Goal: Task Accomplishment & Management: Complete application form

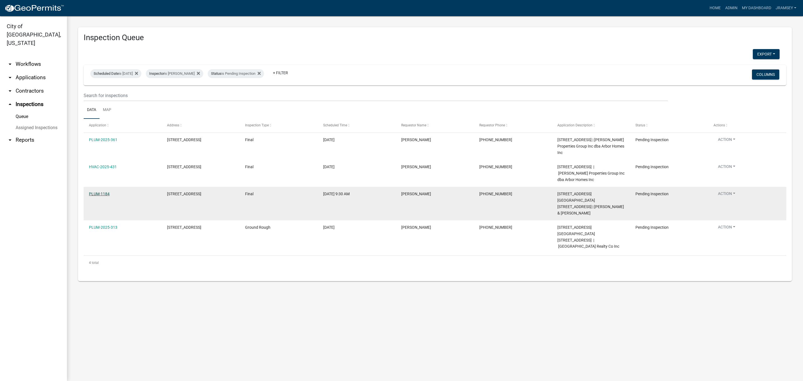
click at [100, 194] on link "PLUM-1184" at bounding box center [99, 194] width 21 height 4
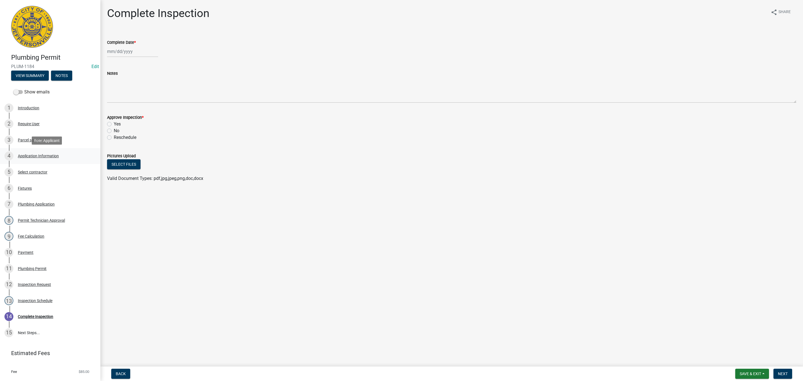
click at [32, 156] on div "Application Information" at bounding box center [38, 156] width 41 height 4
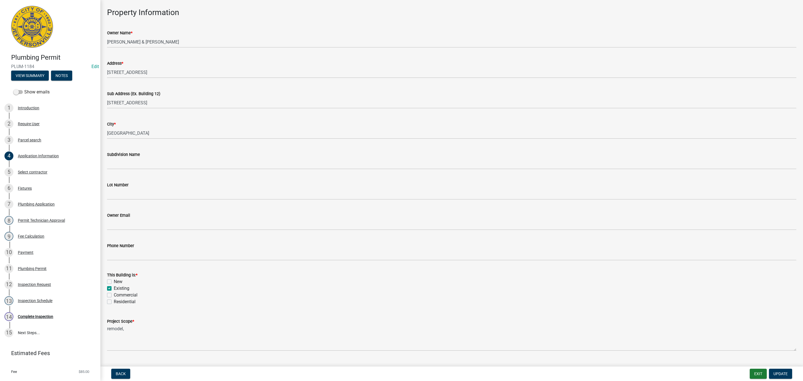
scroll to position [36, 0]
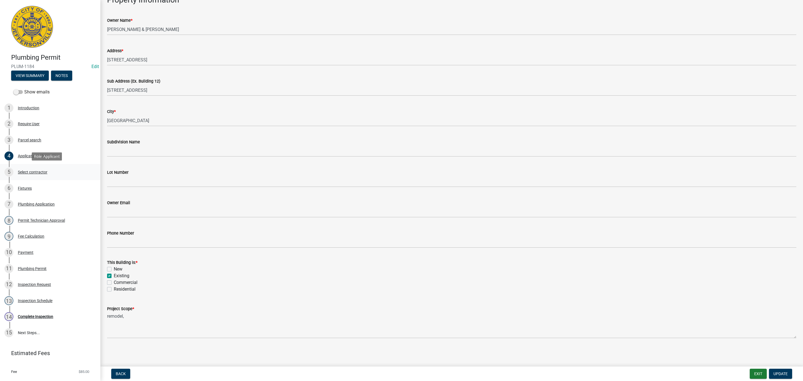
click at [28, 173] on div "Select contractor" at bounding box center [33, 172] width 30 height 4
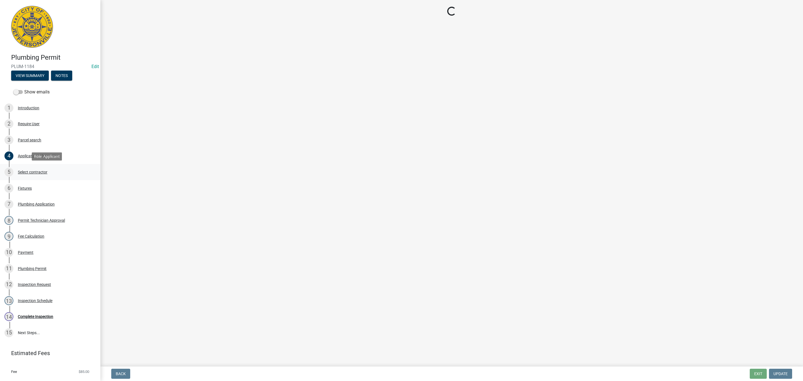
scroll to position [0, 0]
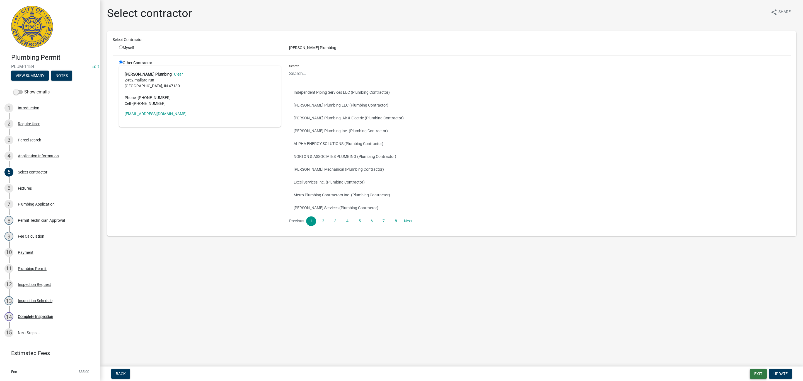
click at [752, 371] on button "Exit" at bounding box center [758, 374] width 17 height 10
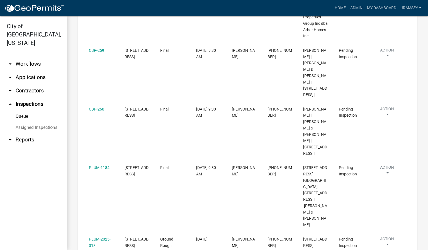
scroll to position [209, 0]
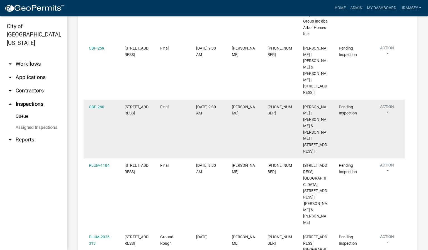
click at [387, 117] on button "Action" at bounding box center [387, 111] width 25 height 14
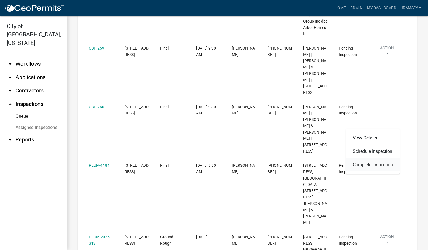
click at [371, 167] on link "Complete Inspection" at bounding box center [373, 164] width 54 height 13
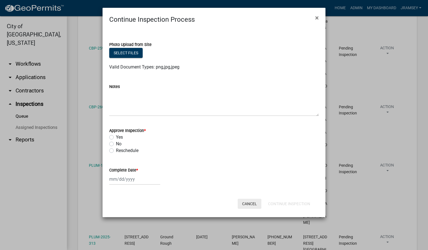
click at [249, 206] on button "Cancel" at bounding box center [250, 204] width 24 height 10
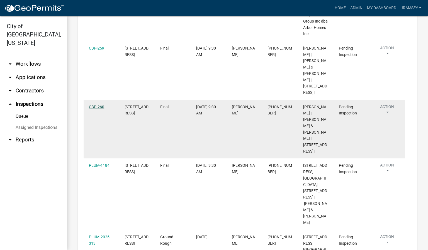
click at [102, 109] on link "CBP-260" at bounding box center [96, 107] width 15 height 4
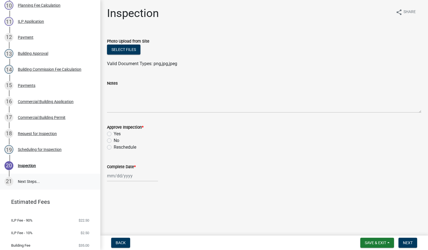
scroll to position [251, 0]
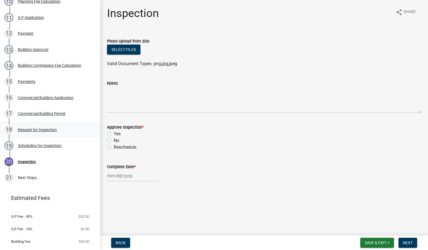
click at [33, 132] on div "Request for Inspection" at bounding box center [37, 130] width 39 height 4
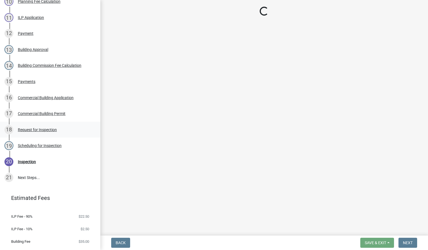
select select "8ea0f6e5-dde7-4881-a999-02519822ccbf"
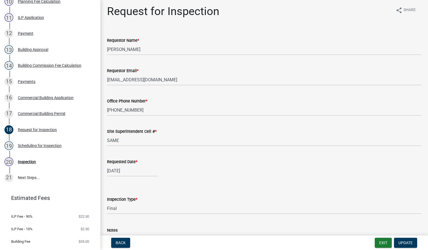
scroll to position [0, 0]
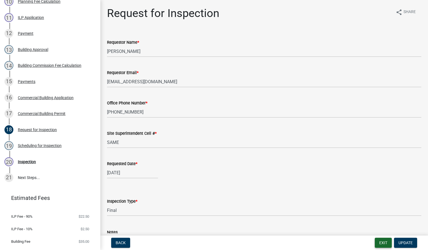
click at [383, 244] on button "Exit" at bounding box center [383, 243] width 17 height 10
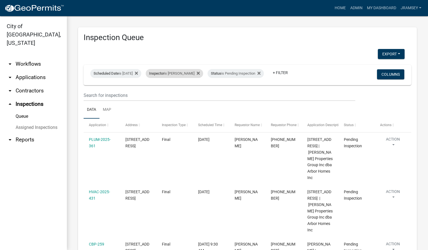
click at [176, 69] on div "Inspector is [PERSON_NAME]" at bounding box center [174, 73] width 57 height 9
click at [172, 94] on select "Select an option None [PERSON_NAME] [PERSON_NAME] [PERSON_NAME] [PERSON_NAME] […" at bounding box center [184, 95] width 56 height 11
select select "36a8b8f0-2ef8-43e9-ae06-718f51af8d36"
click at [156, 90] on select "Select an option None [PERSON_NAME] [PERSON_NAME] [PERSON_NAME] [PERSON_NAME] […" at bounding box center [184, 95] width 56 height 11
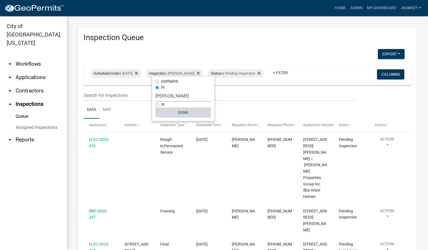
click at [180, 113] on button "Done" at bounding box center [184, 113] width 56 height 10
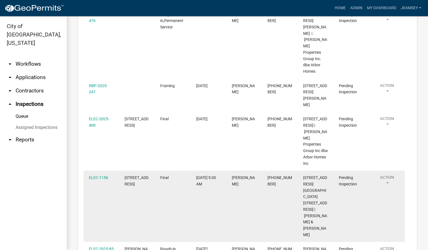
scroll to position [167, 0]
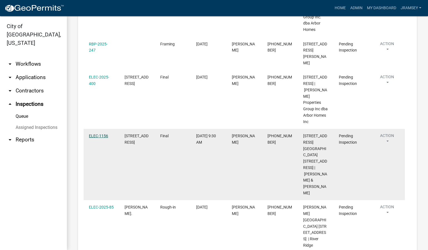
click at [100, 134] on link "ELEC-1156" at bounding box center [98, 136] width 19 height 4
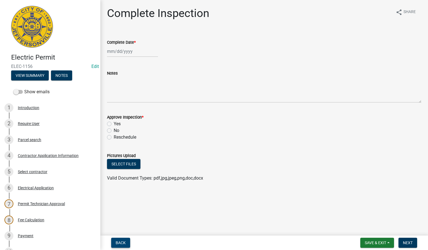
click at [119, 242] on span "Back" at bounding box center [121, 243] width 10 height 4
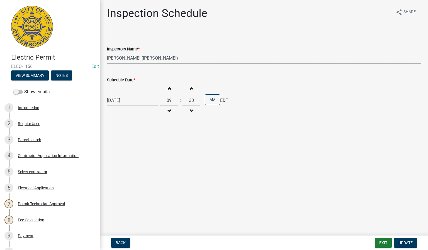
click at [128, 58] on select "Select Item... [PERSON_NAME] ([PERSON_NAME]) [PERSON_NAME] ([PERSON_NAME]) mkru…" at bounding box center [264, 57] width 315 height 11
select select "13c97fbc-c819-4cee-844a-0db3d3c4db95"
click at [107, 52] on select "Select Item... [PERSON_NAME] ([PERSON_NAME]) [PERSON_NAME] ([PERSON_NAME]) mkru…" at bounding box center [264, 57] width 315 height 11
click at [399, 245] on button "Update" at bounding box center [405, 243] width 23 height 10
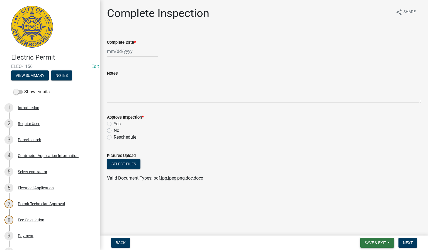
click at [365, 240] on button "Save & Exit" at bounding box center [378, 243] width 34 height 10
click at [363, 231] on button "Save & Exit" at bounding box center [372, 228] width 45 height 13
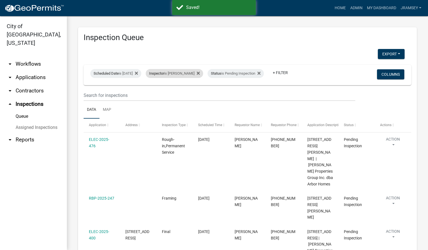
click at [177, 72] on div "Inspector is [PERSON_NAME]" at bounding box center [174, 73] width 57 height 9
click at [174, 93] on select "Select an option None [PERSON_NAME] [PERSON_NAME] [PERSON_NAME] [PERSON_NAME] […" at bounding box center [184, 95] width 56 height 11
select select "13c97fbc-c819-4cee-844a-0db3d3c4db95"
click at [156, 90] on select "Select an option None [PERSON_NAME] [PERSON_NAME] [PERSON_NAME] [PERSON_NAME] […" at bounding box center [184, 95] width 56 height 11
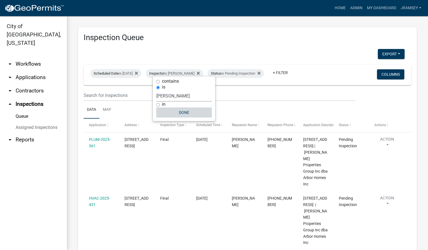
click at [183, 109] on button "Done" at bounding box center [184, 113] width 56 height 10
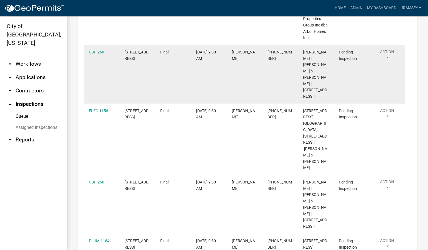
scroll to position [209, 0]
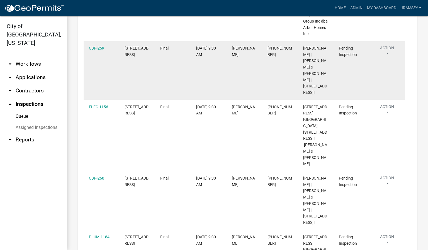
click at [389, 51] on button "Action" at bounding box center [387, 52] width 25 height 14
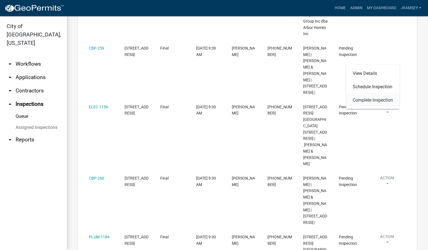
click at [370, 102] on link "Complete Inspection" at bounding box center [373, 100] width 54 height 13
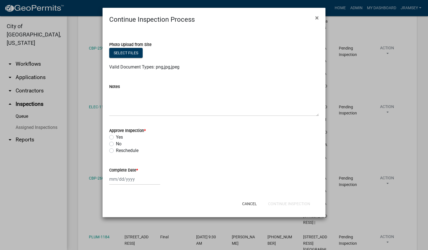
click at [116, 145] on label "No" at bounding box center [119, 144] width 6 height 7
click at [116, 144] on input "No" at bounding box center [118, 143] width 4 height 4
radio input "true"
click at [119, 180] on div at bounding box center [134, 179] width 51 height 11
select select "9"
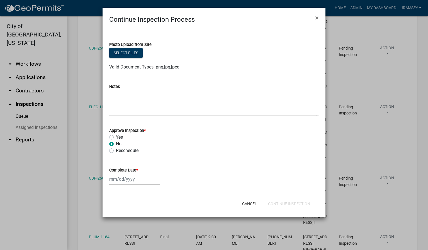
select select "2025"
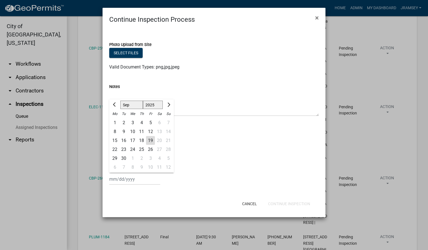
click at [151, 140] on div "19" at bounding box center [150, 140] width 9 height 9
type input "[DATE]"
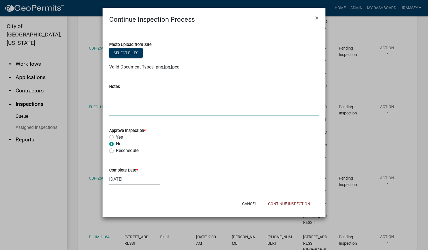
click at [143, 109] on textarea "Notes" at bounding box center [214, 103] width 210 height 26
type textarea "unable to access"
click at [279, 203] on button "Continue Inspection" at bounding box center [289, 204] width 51 height 10
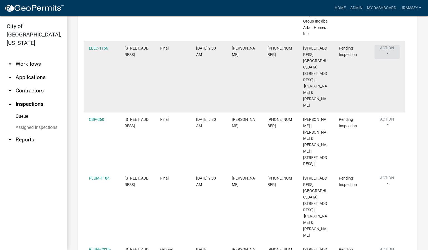
click at [384, 54] on button "Action" at bounding box center [387, 52] width 25 height 14
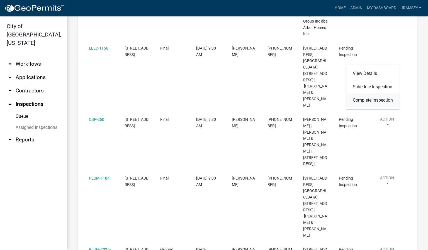
click at [377, 99] on link "Complete Inspection" at bounding box center [373, 100] width 54 height 13
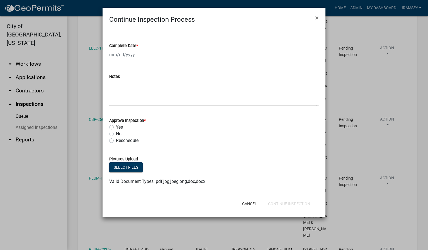
click at [124, 56] on div at bounding box center [134, 54] width 51 height 11
select select "9"
select select "2025"
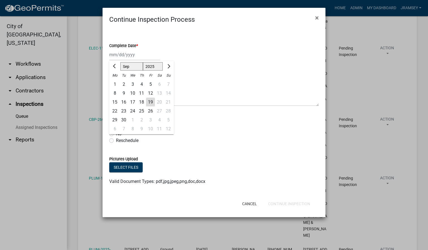
click at [153, 102] on div "19" at bounding box center [150, 102] width 9 height 9
type input "[DATE]"
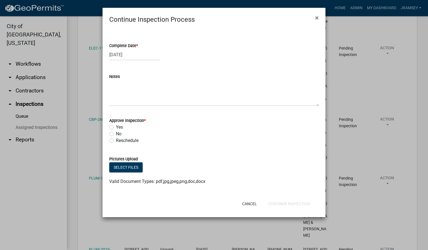
click at [116, 133] on label "No" at bounding box center [119, 134] width 6 height 7
click at [116, 133] on input "No" at bounding box center [118, 133] width 4 height 4
radio input "true"
click at [128, 107] on wm-data-entity-input "Notes" at bounding box center [214, 88] width 210 height 45
click at [131, 103] on textarea "Notes" at bounding box center [214, 93] width 210 height 26
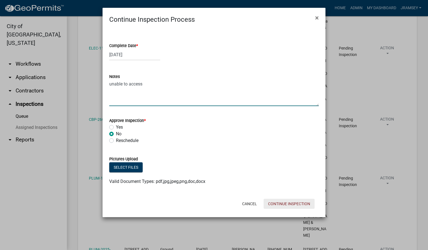
type textarea "unable to access"
click at [284, 207] on button "Continue Inspection" at bounding box center [289, 204] width 51 height 10
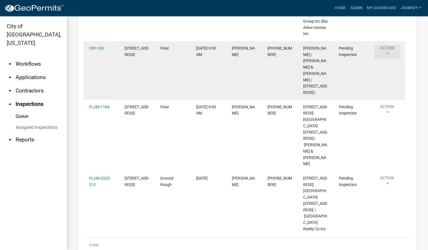
click at [390, 54] on button "Action" at bounding box center [387, 52] width 25 height 14
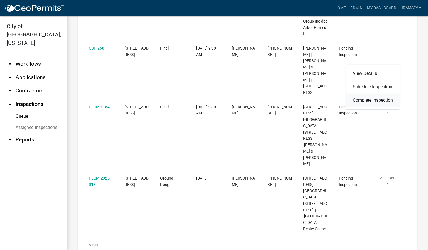
click at [363, 102] on link "Complete Inspection" at bounding box center [373, 100] width 54 height 13
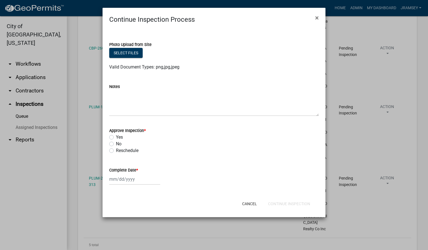
click at [116, 143] on label "No" at bounding box center [119, 144] width 6 height 7
click at [116, 143] on input "No" at bounding box center [118, 143] width 4 height 4
radio input "true"
click at [121, 178] on div at bounding box center [134, 179] width 51 height 11
select select "9"
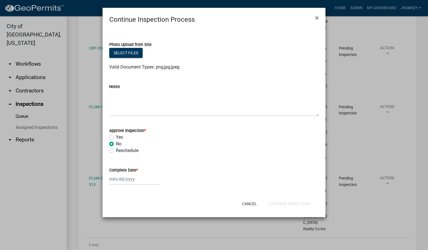
select select "2025"
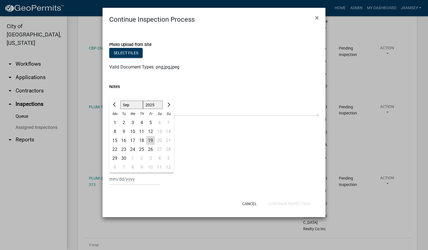
click at [152, 143] on div "19" at bounding box center [150, 140] width 9 height 9
type input "[DATE]"
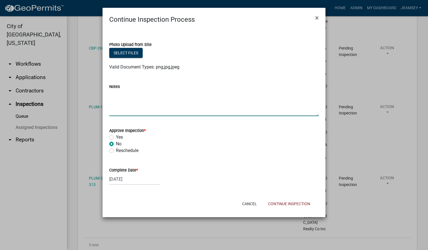
click at [151, 108] on textarea "Notes" at bounding box center [214, 103] width 210 height 26
type textarea "unable to access"
click at [291, 203] on button "Continue Inspection" at bounding box center [289, 204] width 51 height 10
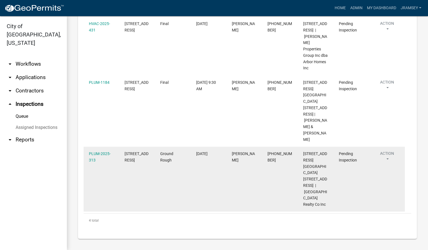
scroll to position [160, 0]
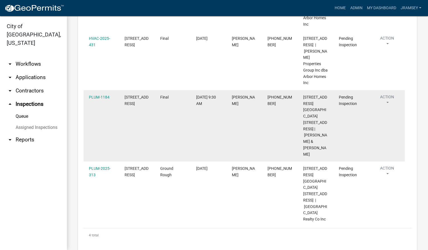
click at [387, 102] on button "Action" at bounding box center [387, 101] width 25 height 14
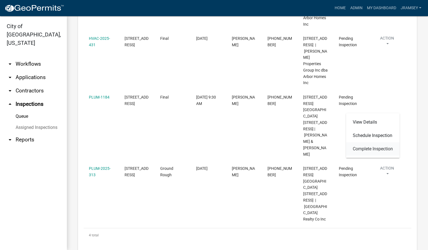
click at [373, 145] on link "Complete Inspection" at bounding box center [373, 149] width 54 height 13
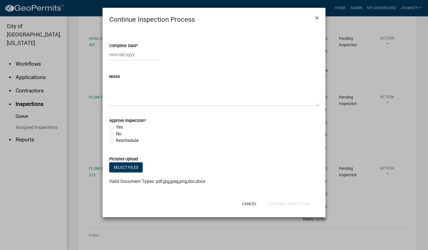
click at [115, 55] on div at bounding box center [134, 54] width 51 height 11
select select "9"
select select "2025"
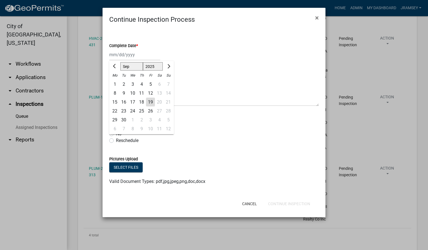
click at [149, 100] on div "19" at bounding box center [150, 102] width 9 height 9
type input "[DATE]"
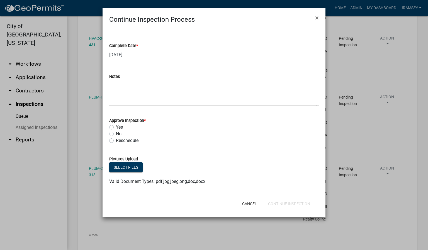
click at [116, 134] on label "No" at bounding box center [119, 134] width 6 height 7
click at [116, 134] on input "No" at bounding box center [118, 133] width 4 height 4
radio input "true"
click at [128, 101] on textarea "Notes" at bounding box center [214, 93] width 210 height 26
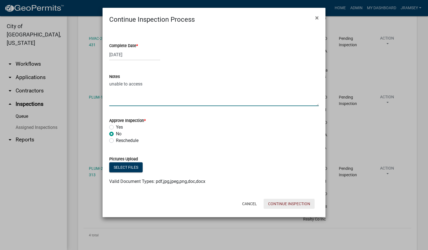
type textarea "unable to access"
click at [302, 204] on button "Continue Inspection" at bounding box center [289, 204] width 51 height 10
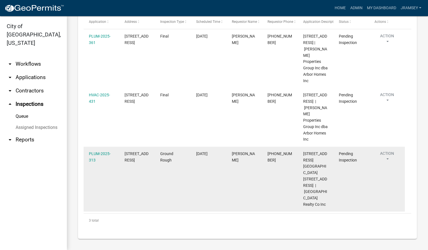
scroll to position [95, 0]
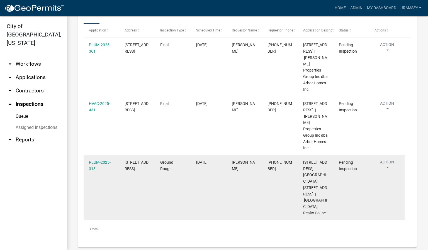
click at [383, 167] on button "Action" at bounding box center [387, 167] width 25 height 14
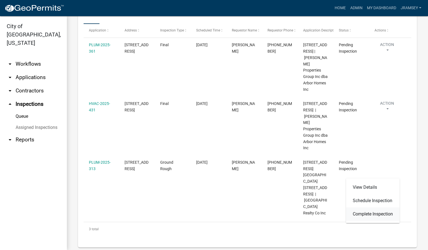
click at [363, 214] on link "Complete Inspection" at bounding box center [373, 214] width 54 height 13
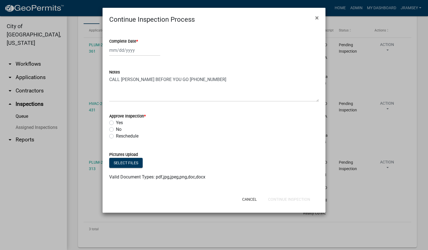
click at [125, 54] on div at bounding box center [134, 50] width 51 height 11
select select "9"
select select "2025"
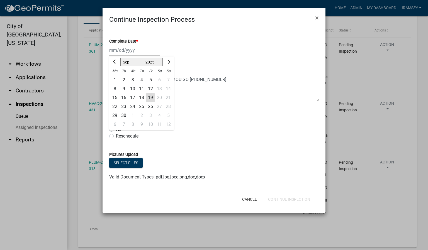
click at [152, 100] on div "19" at bounding box center [150, 97] width 9 height 9
type input "[DATE]"
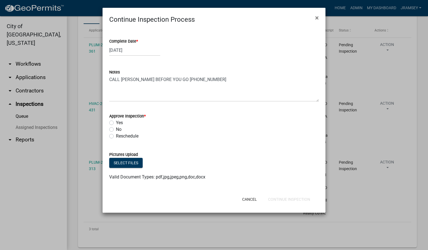
click at [116, 123] on label "Yes" at bounding box center [119, 123] width 7 height 7
click at [116, 123] on input "Yes" at bounding box center [118, 122] width 4 height 4
radio input "true"
click at [288, 200] on button "Continue Inspection" at bounding box center [289, 200] width 51 height 10
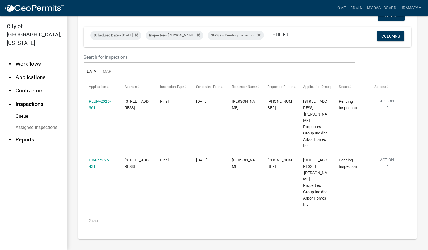
scroll to position [43, 0]
